Goal: Information Seeking & Learning: Find specific page/section

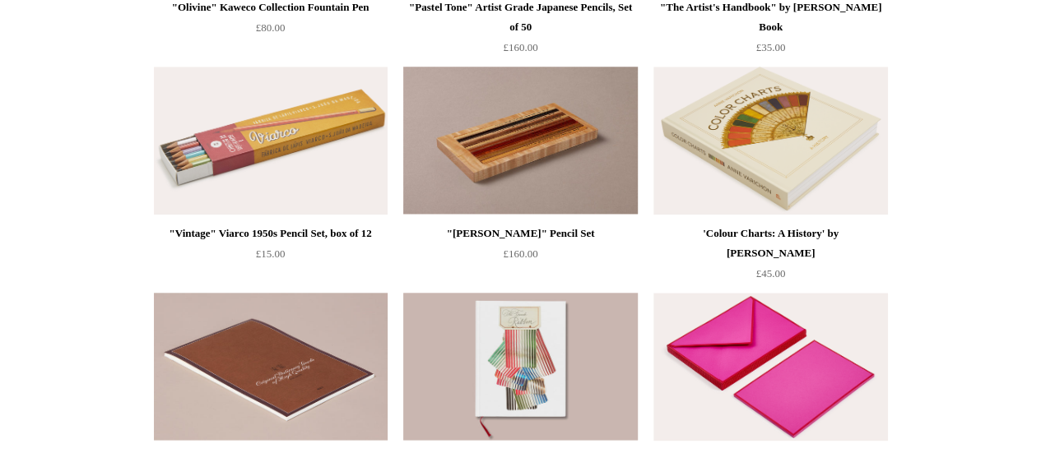
scroll to position [857, 0]
